Goal: Task Accomplishment & Management: Manage account settings

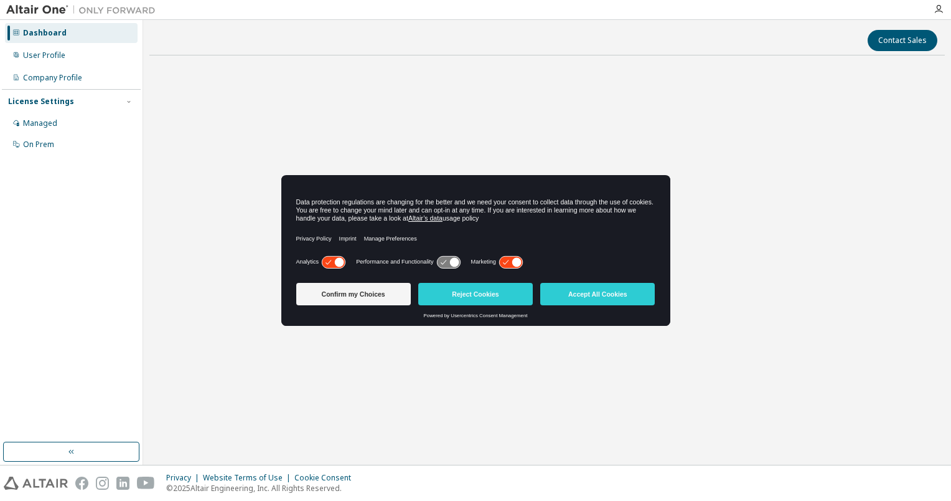
click at [460, 296] on button "Reject Cookies" at bounding box center [475, 294] width 115 height 22
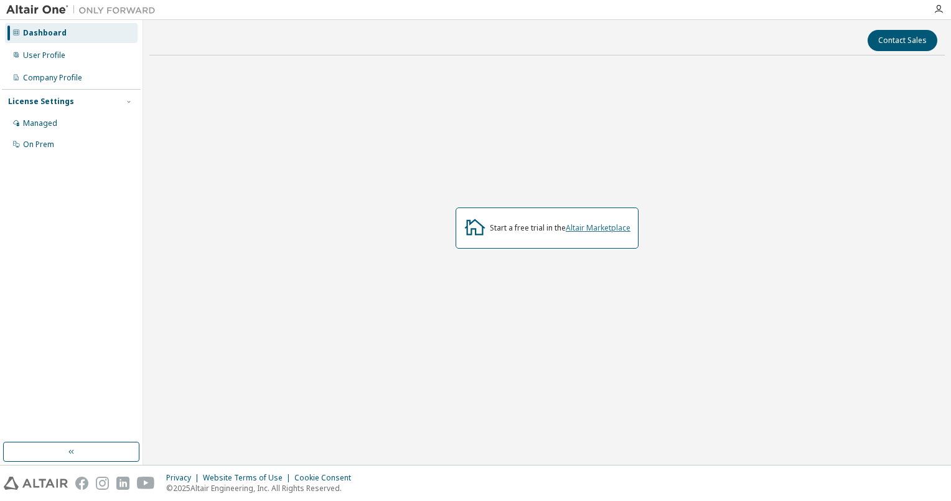
click at [586, 230] on link "Altair Marketplace" at bounding box center [598, 227] width 65 height 11
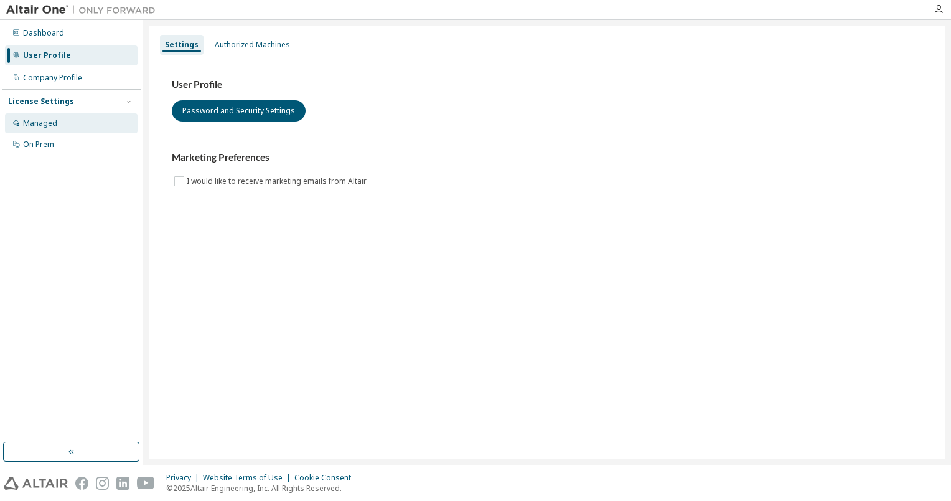
click at [93, 116] on div "Managed" at bounding box center [71, 123] width 133 height 20
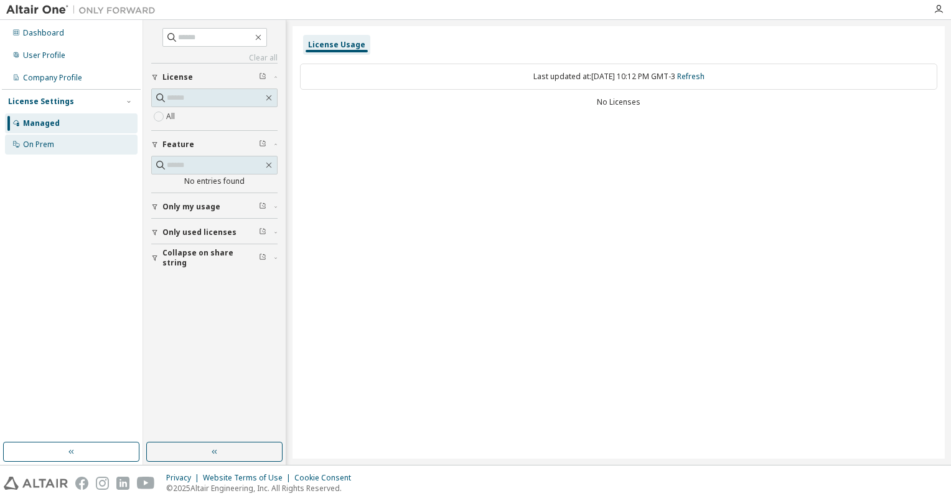
click at [82, 144] on div "On Prem" at bounding box center [71, 144] width 133 height 20
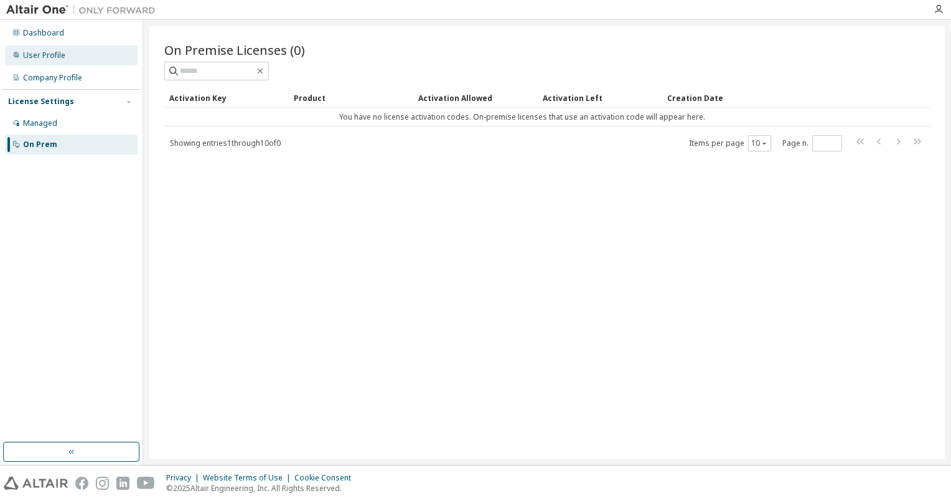
click at [82, 60] on div "User Profile" at bounding box center [71, 55] width 133 height 20
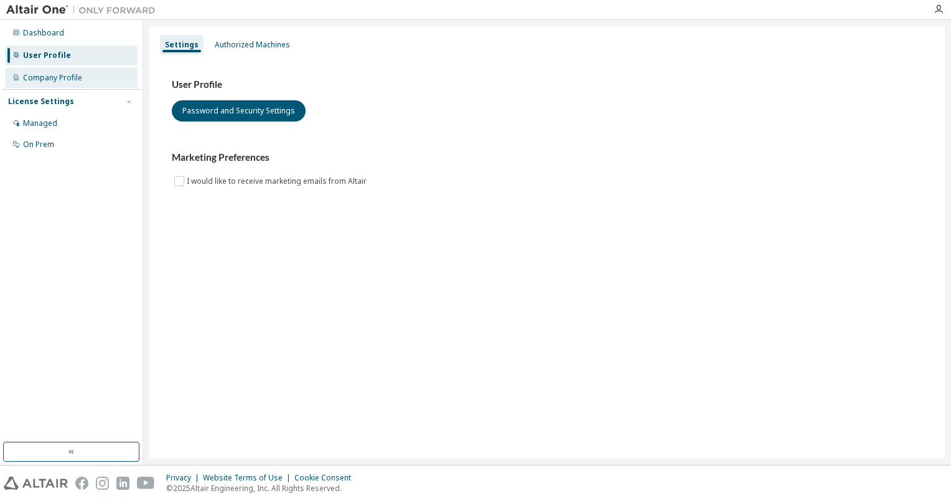
click at [82, 78] on div "Company Profile" at bounding box center [71, 78] width 133 height 20
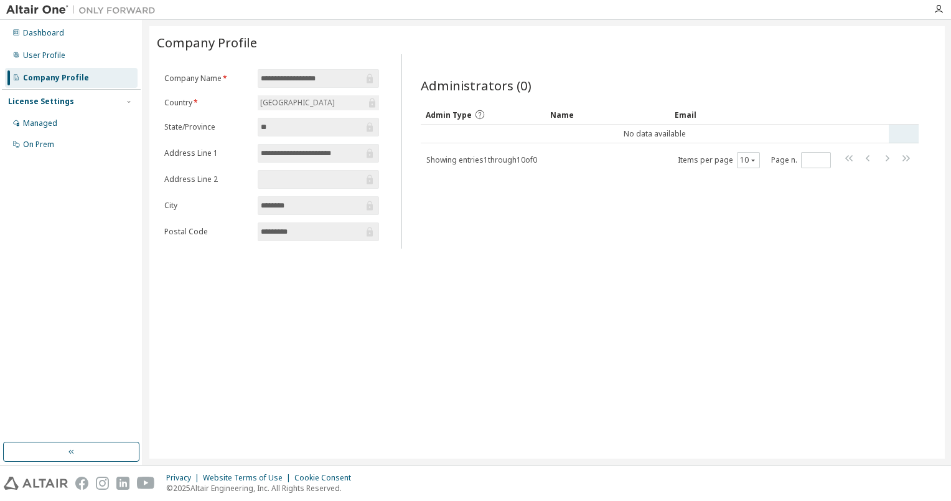
click at [679, 131] on td "No data available" at bounding box center [655, 134] width 468 height 19
